Goal: Task Accomplishment & Management: Manage account settings

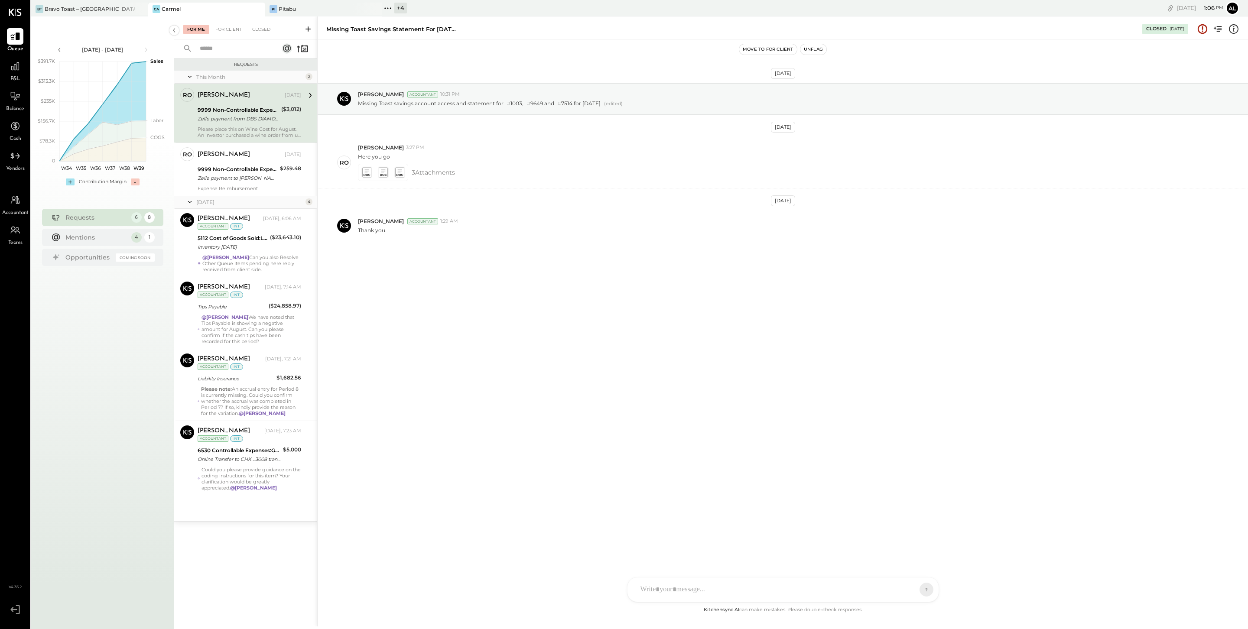
click at [516, 122] on div "[DATE] [PERSON_NAME] Accountant 10:31 PM Missing Toast savings account access a…" at bounding box center [783, 183] width 930 height 245
click at [240, 179] on div "Zelle payment to [PERSON_NAME] JPM99blqkejv" at bounding box center [238, 178] width 80 height 9
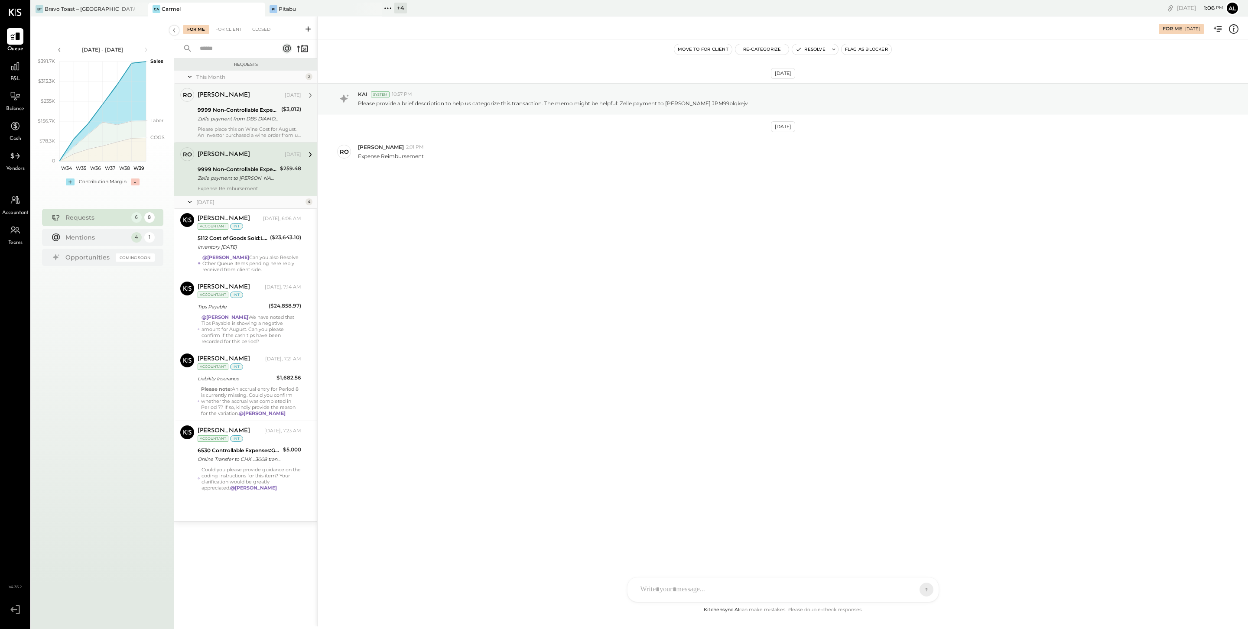
click at [245, 127] on div "Please place this on Wine Cost for August. An investor purchased a wine order f…" at bounding box center [250, 132] width 104 height 12
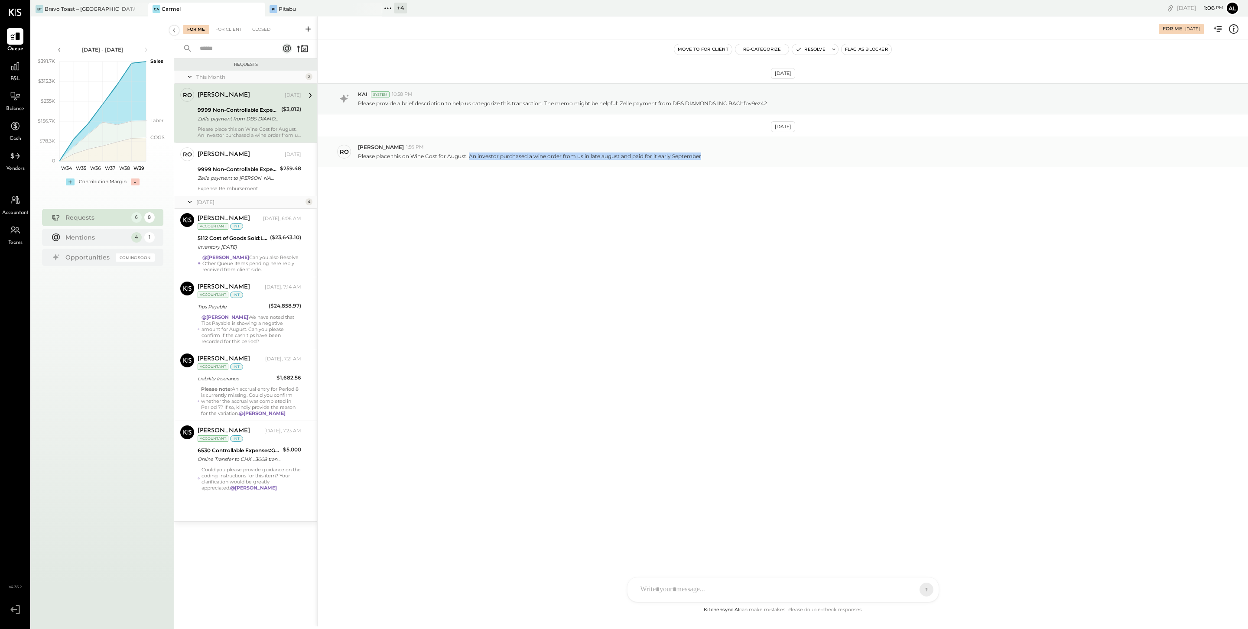
drag, startPoint x: 470, startPoint y: 157, endPoint x: 702, endPoint y: 154, distance: 232.7
click at [702, 154] on div "Please place this on Wine Cost for August. An investor purchased a wine order f…" at bounding box center [799, 155] width 883 height 9
click at [1239, 30] on icon at bounding box center [1233, 28] width 11 height 11
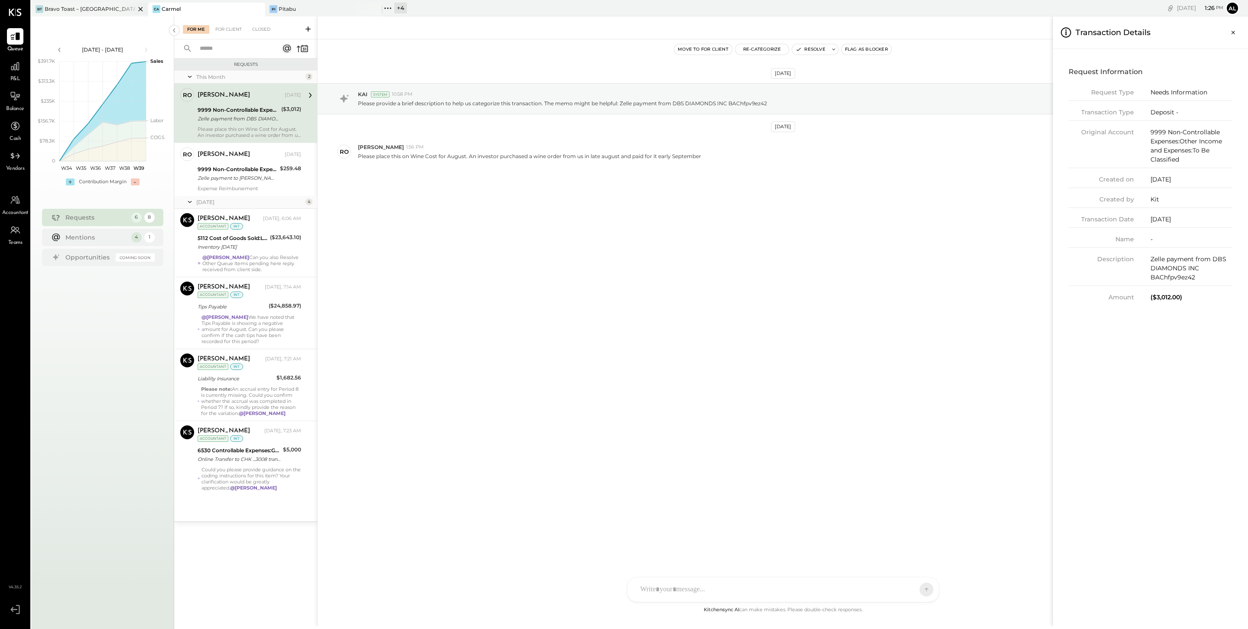
click at [114, 11] on div "Bravo Toast – [GEOGRAPHIC_DATA]" at bounding box center [90, 8] width 91 height 7
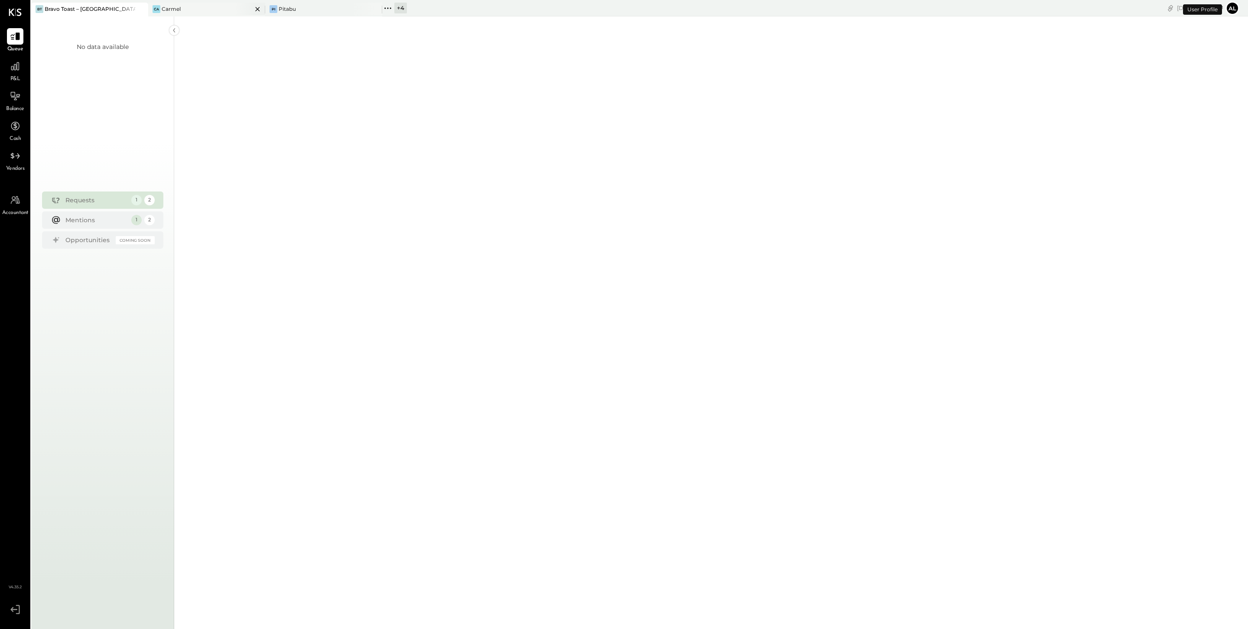
click at [198, 11] on div "Ca Carmel" at bounding box center [200, 9] width 104 height 8
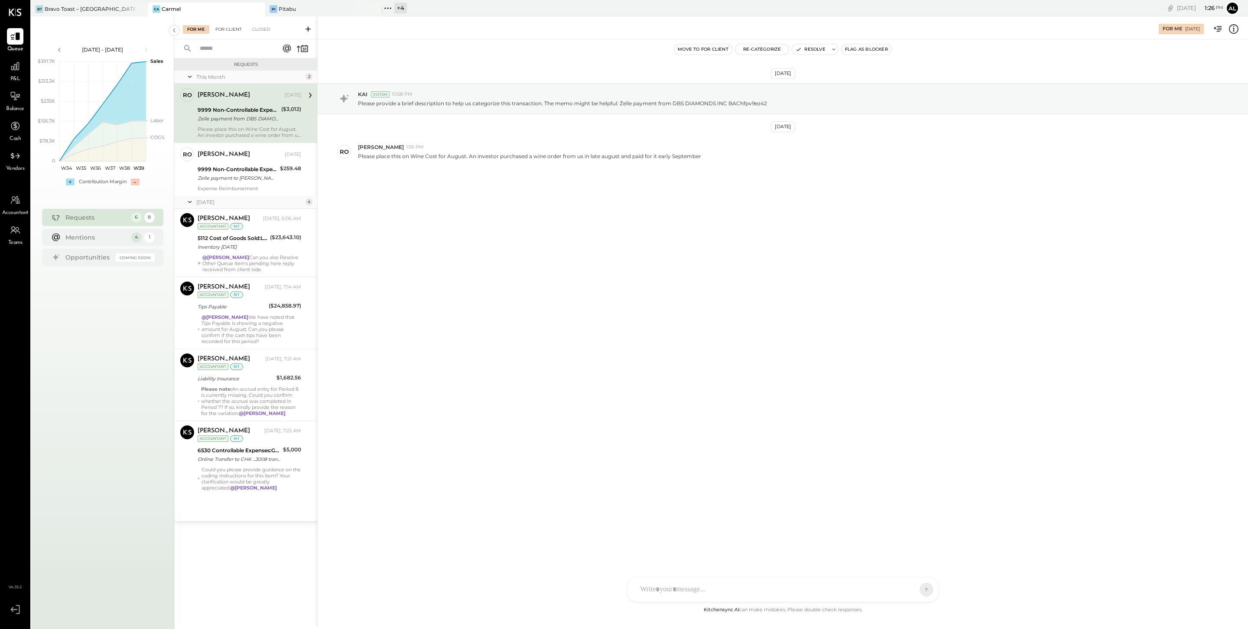
click at [232, 33] on div "For Me For Client Closed" at bounding box center [245, 27] width 143 height 23
click at [227, 27] on div "For Client" at bounding box center [228, 29] width 35 height 9
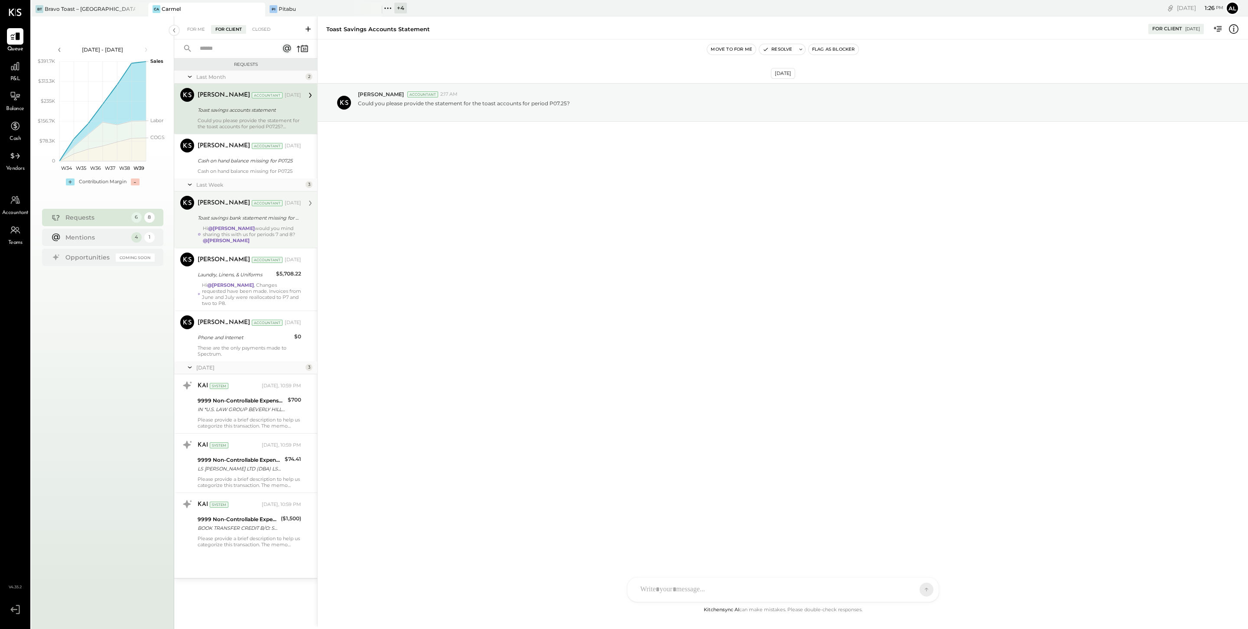
click at [271, 218] on div "Toast savings bank statement missing for P07.25" at bounding box center [248, 218] width 101 height 9
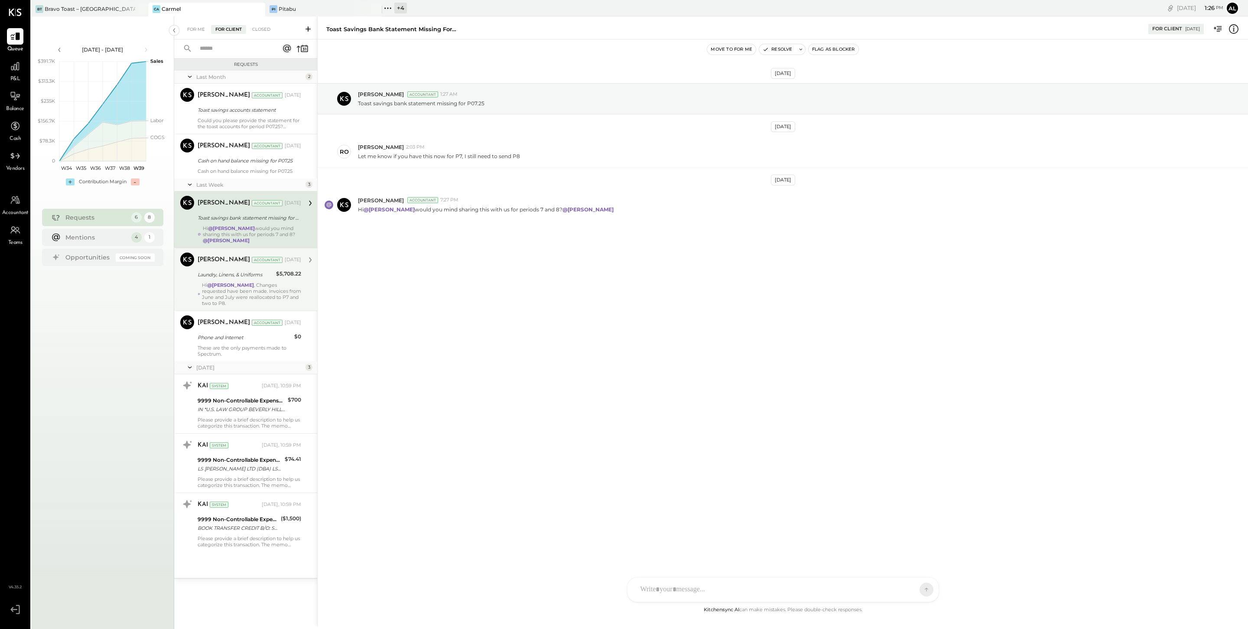
click at [242, 292] on div "Hi @[PERSON_NAME] , Changes requested have been made. Invoices from June and Ju…" at bounding box center [251, 294] width 99 height 24
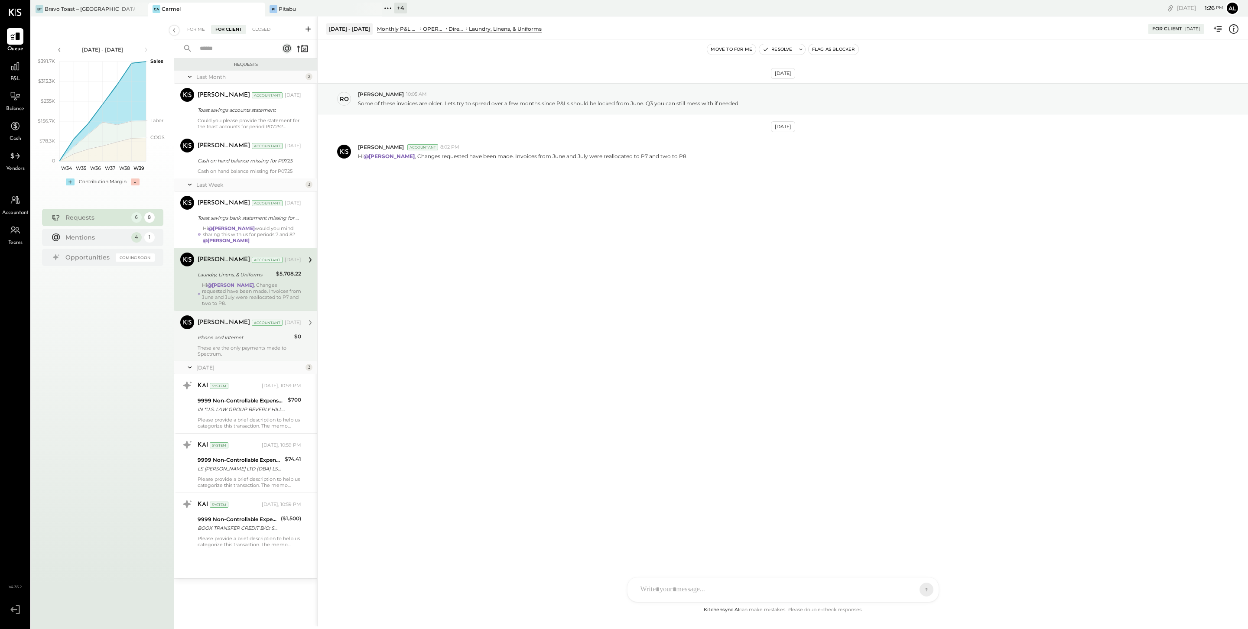
click at [242, 333] on div "Phone and Internet" at bounding box center [245, 337] width 94 height 9
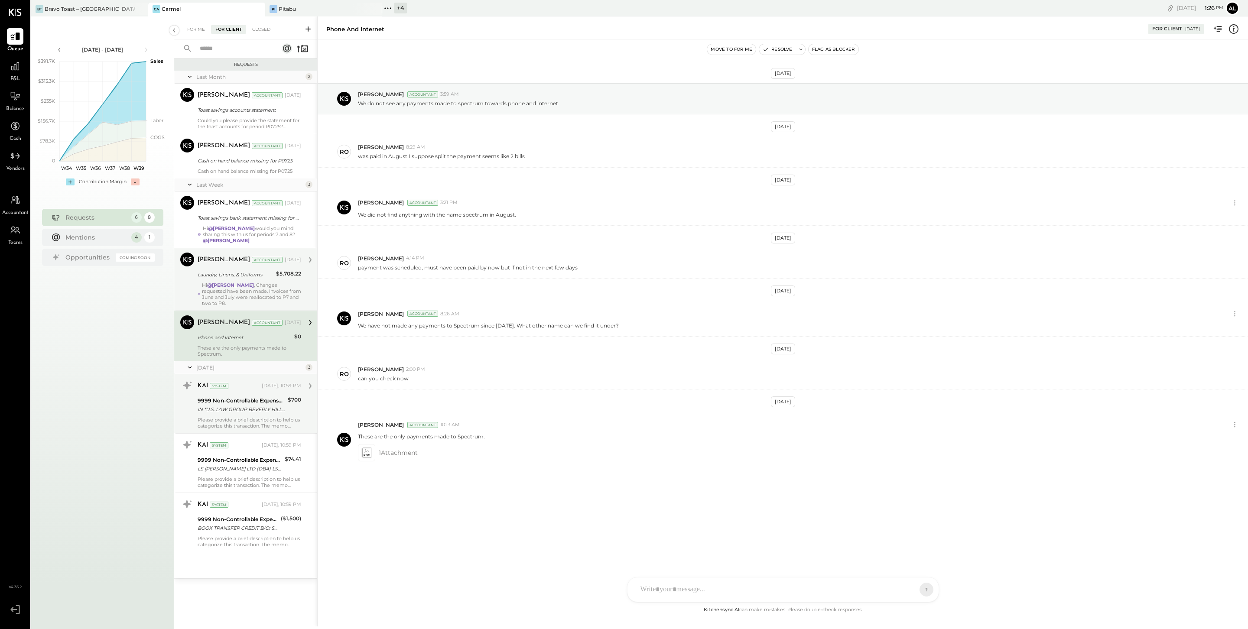
click at [243, 417] on div "Please provide a brief description to help us categorize this transaction. The …" at bounding box center [250, 423] width 104 height 12
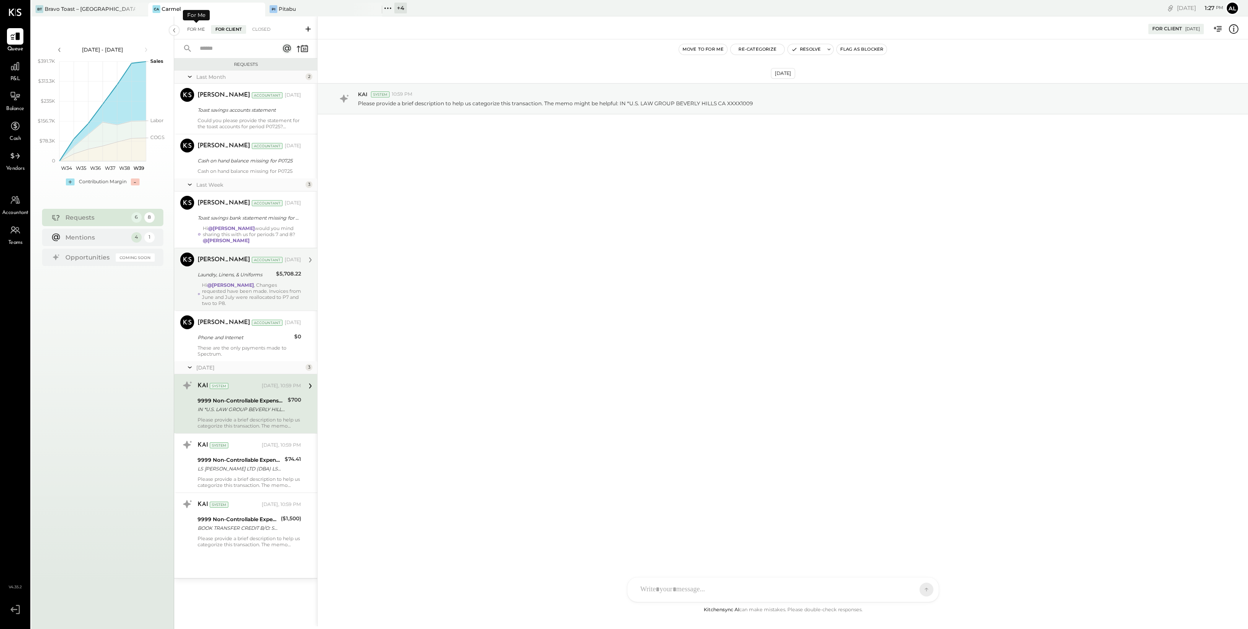
click at [197, 30] on div "For Me" at bounding box center [196, 29] width 26 height 9
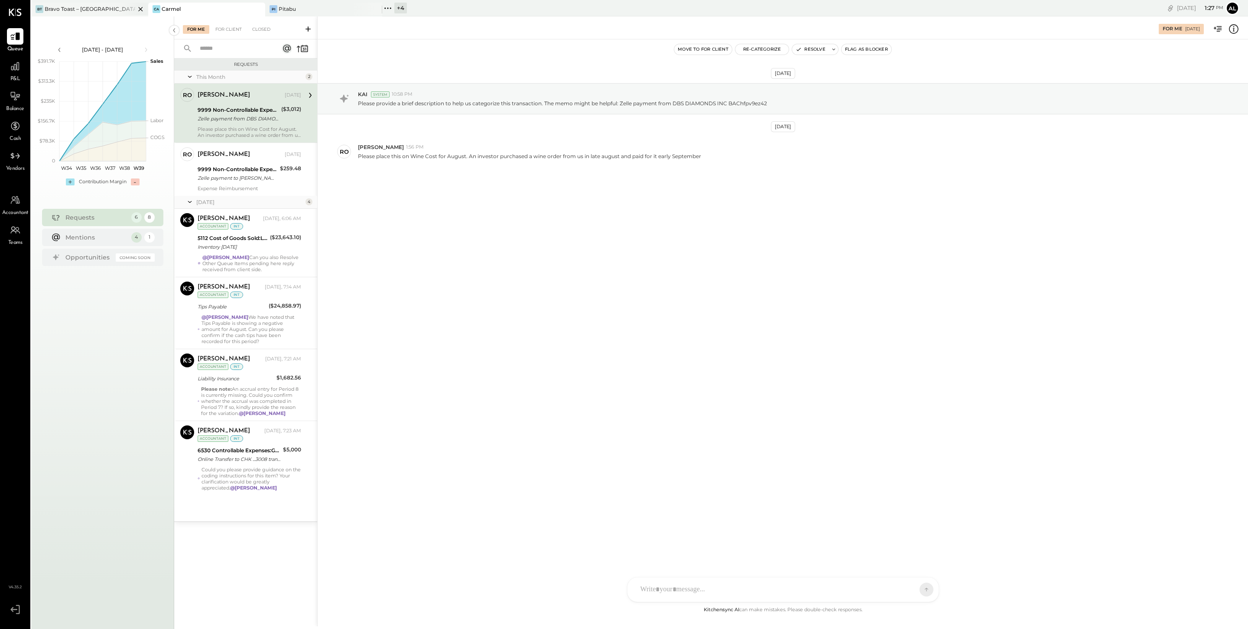
click at [108, 11] on div "Bravo Toast – [GEOGRAPHIC_DATA]" at bounding box center [90, 8] width 91 height 7
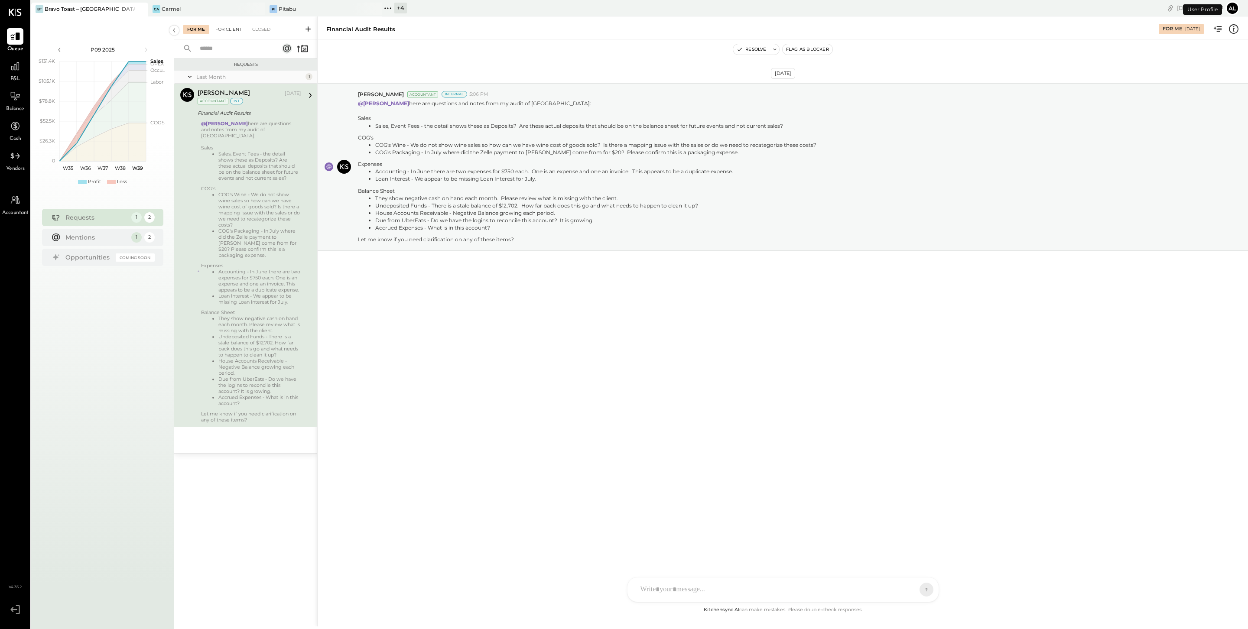
click at [230, 30] on div "For Client" at bounding box center [228, 29] width 35 height 9
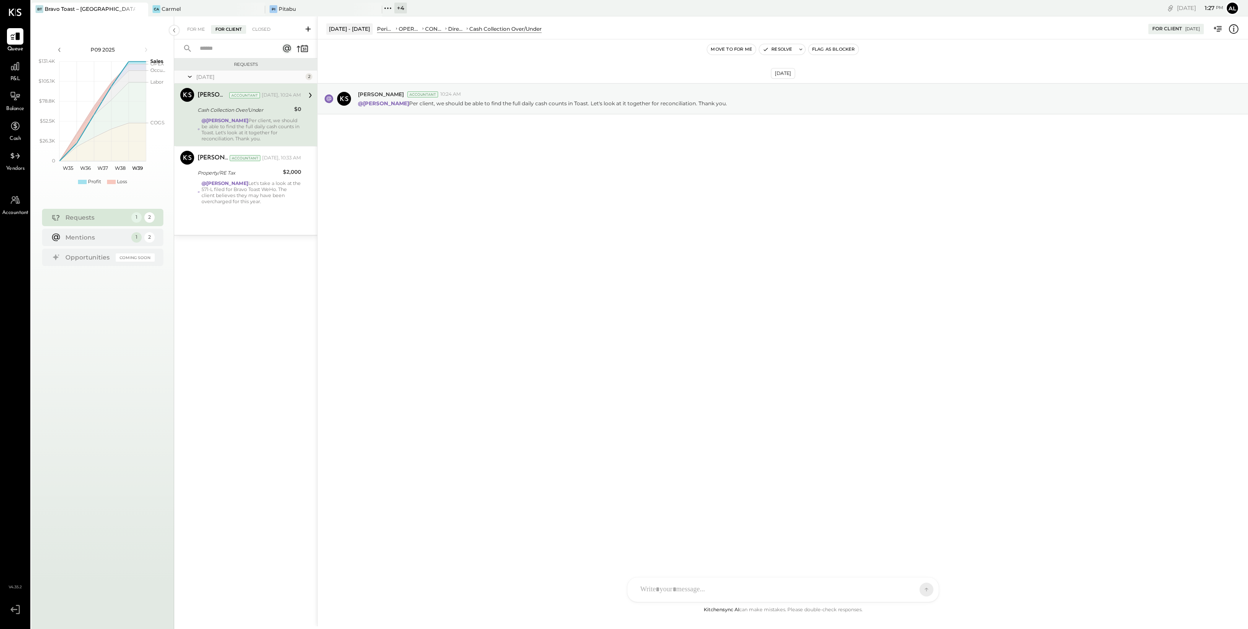
click at [256, 130] on div "@[PERSON_NAME] Per client, we should be able to find the full daily cash counts…" at bounding box center [251, 129] width 100 height 24
click at [259, 188] on div "@[PERSON_NAME] Let's take a look at the 571-L filed for Bravo Toast WeHo. The c…" at bounding box center [251, 192] width 100 height 24
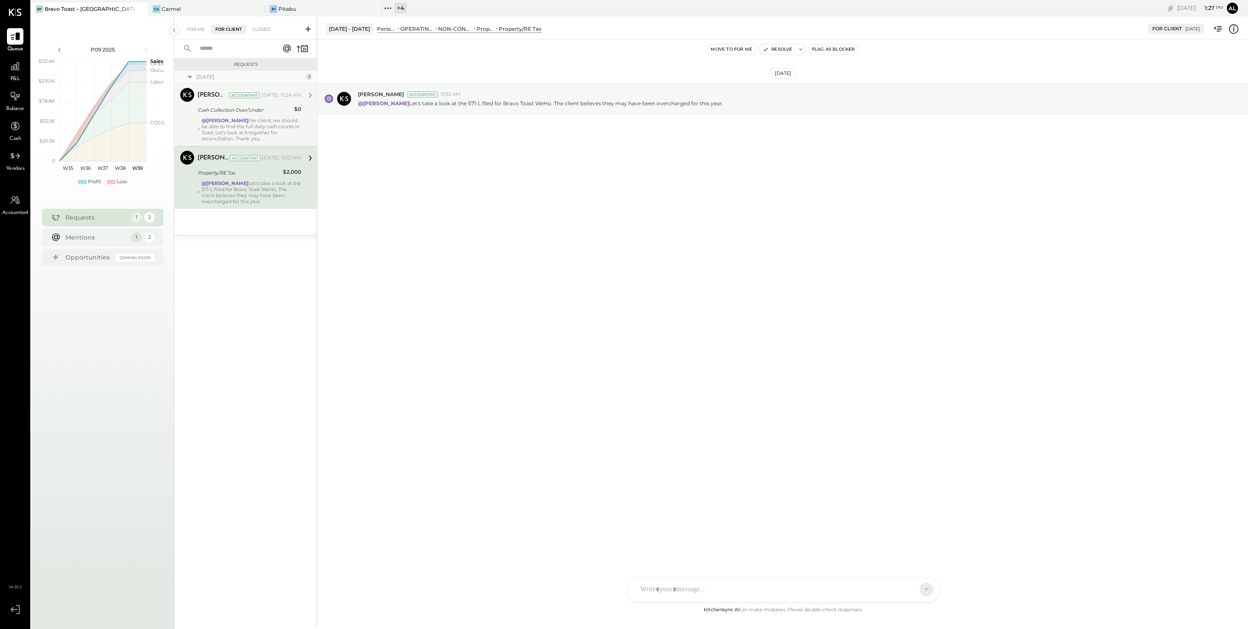
click at [257, 127] on div "@[PERSON_NAME] Per client, we should be able to find the full daily cash counts…" at bounding box center [251, 129] width 100 height 24
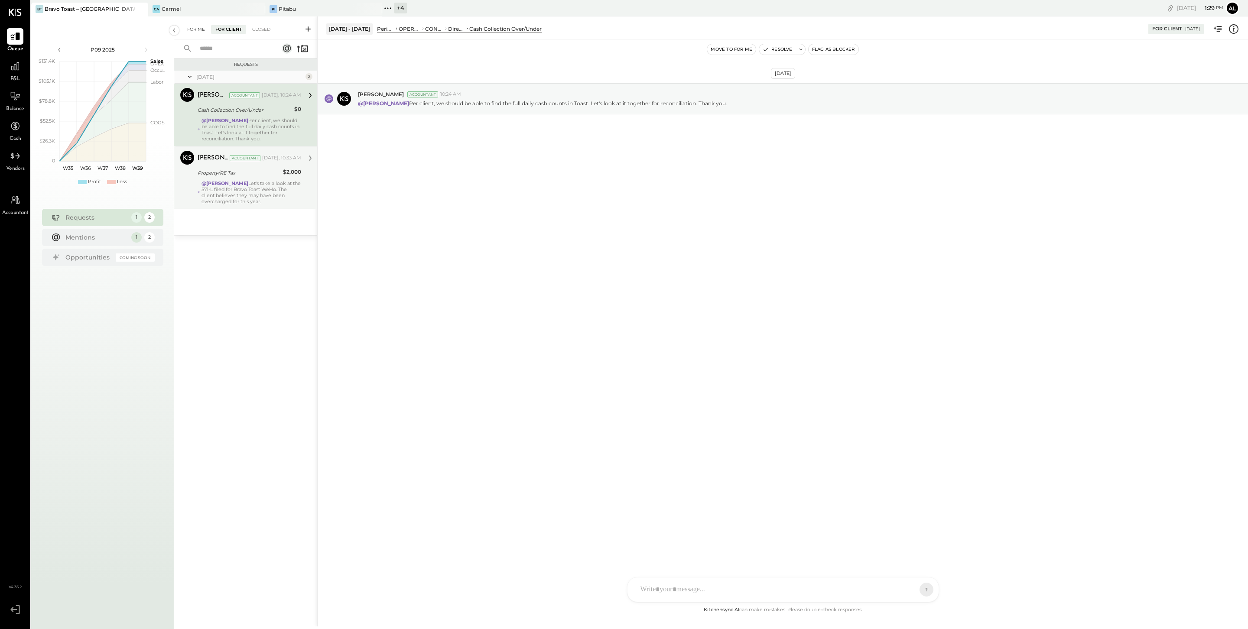
click at [198, 29] on div "For Me" at bounding box center [196, 29] width 26 height 9
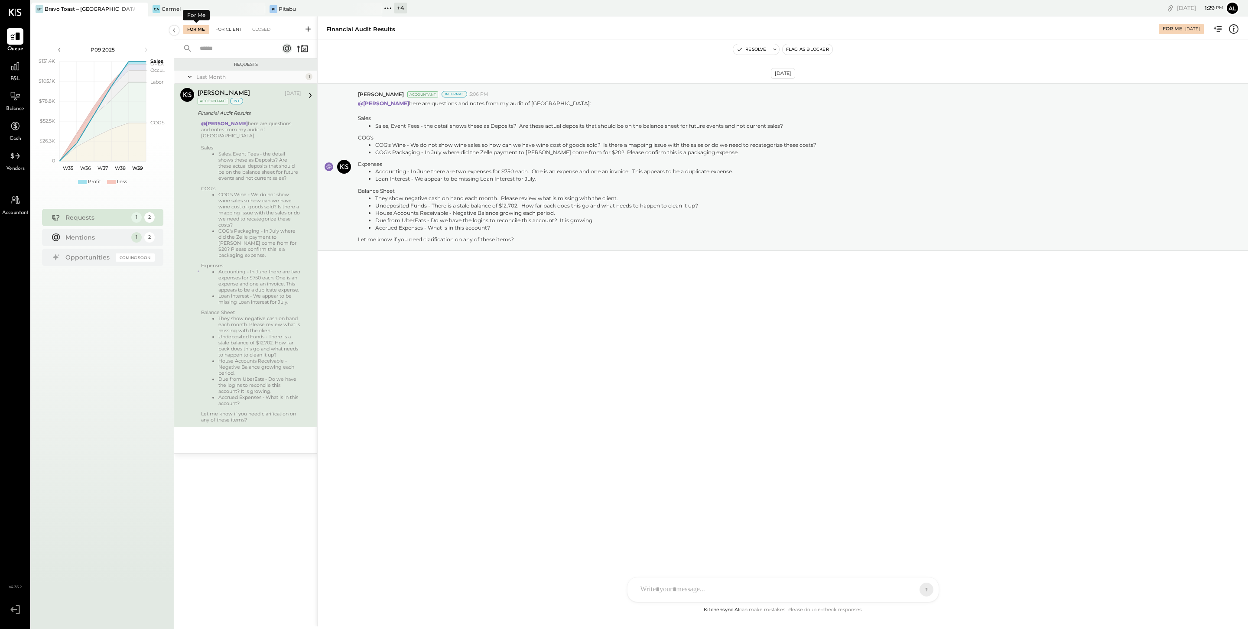
click at [219, 29] on div "For Client" at bounding box center [228, 29] width 35 height 9
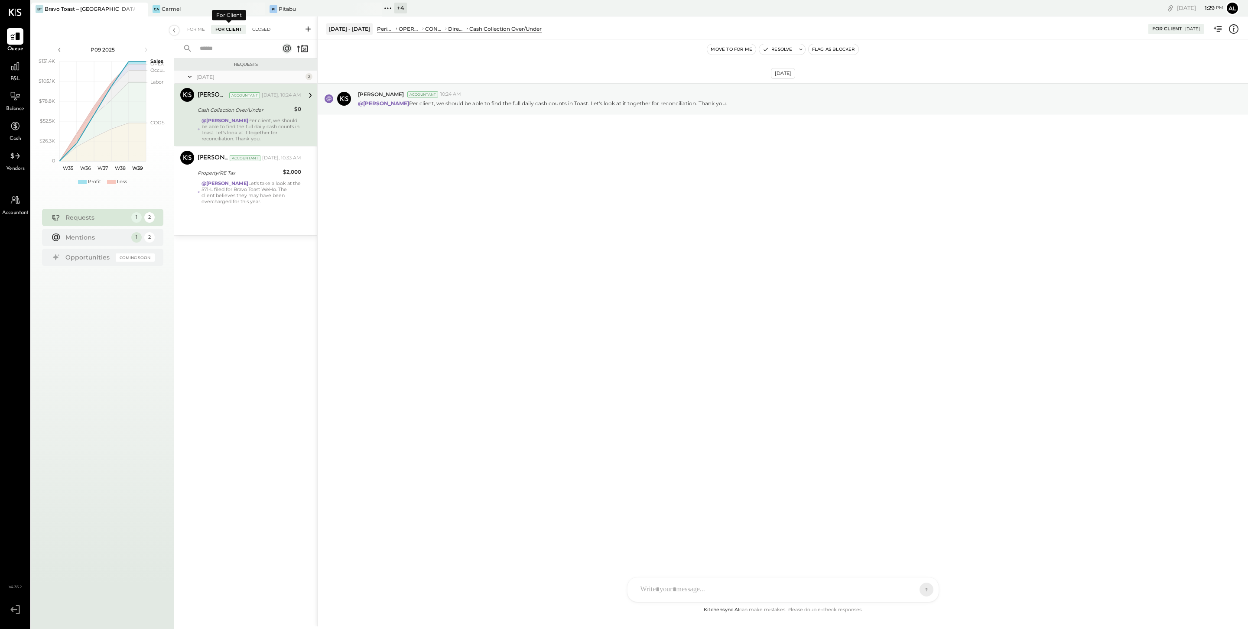
click at [263, 29] on div "Closed" at bounding box center [261, 29] width 27 height 9
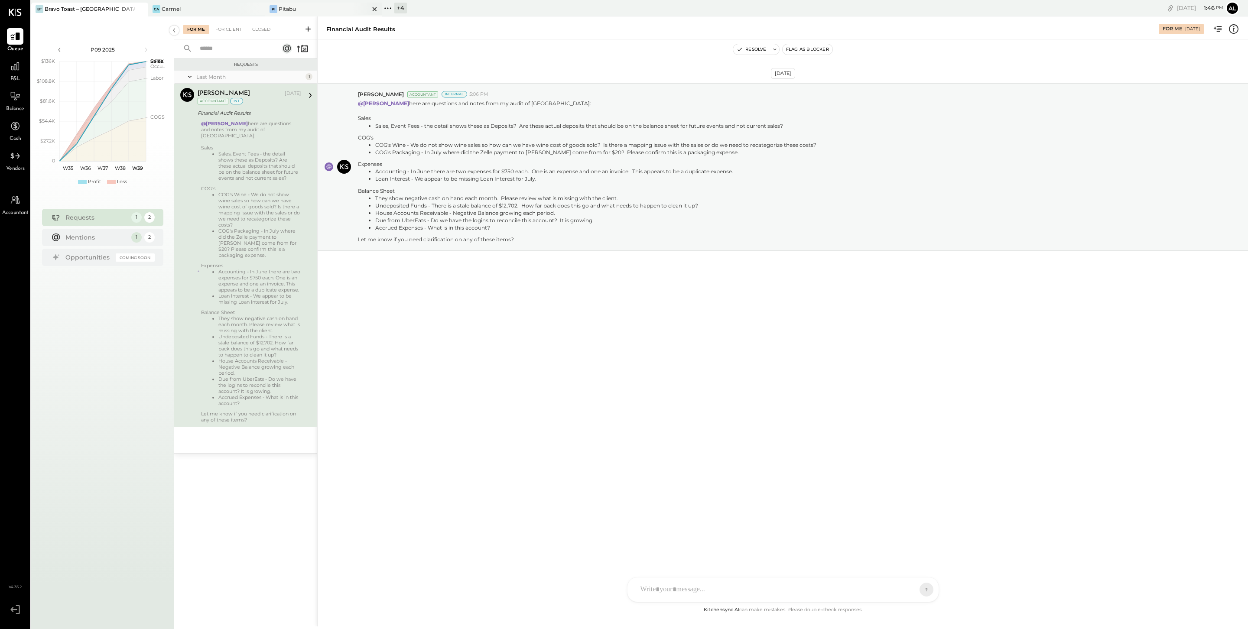
click at [314, 12] on div "Pi Pitabu" at bounding box center [317, 9] width 104 height 8
